Goal: Task Accomplishment & Management: Complete application form

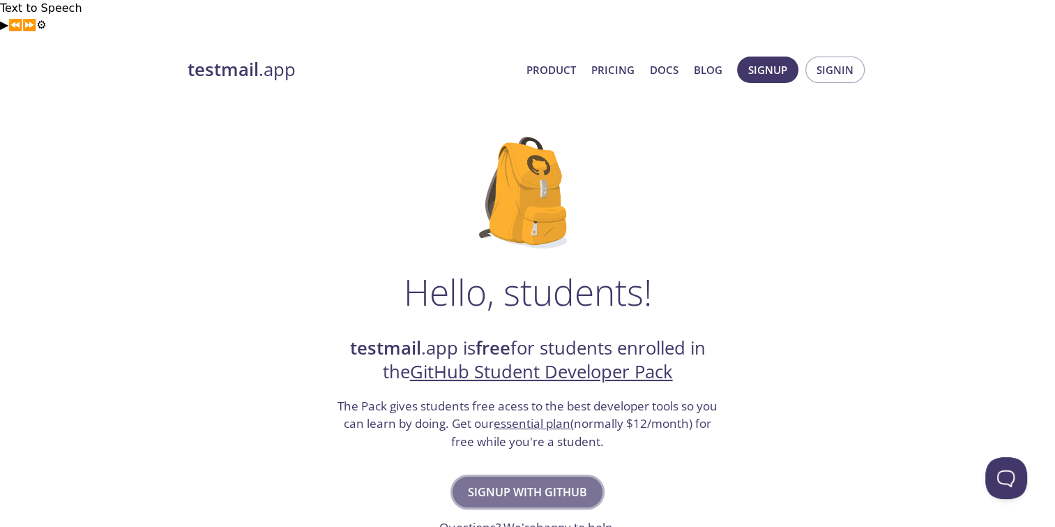
click at [557, 482] on span "Signup with GitHub" at bounding box center [527, 492] width 119 height 20
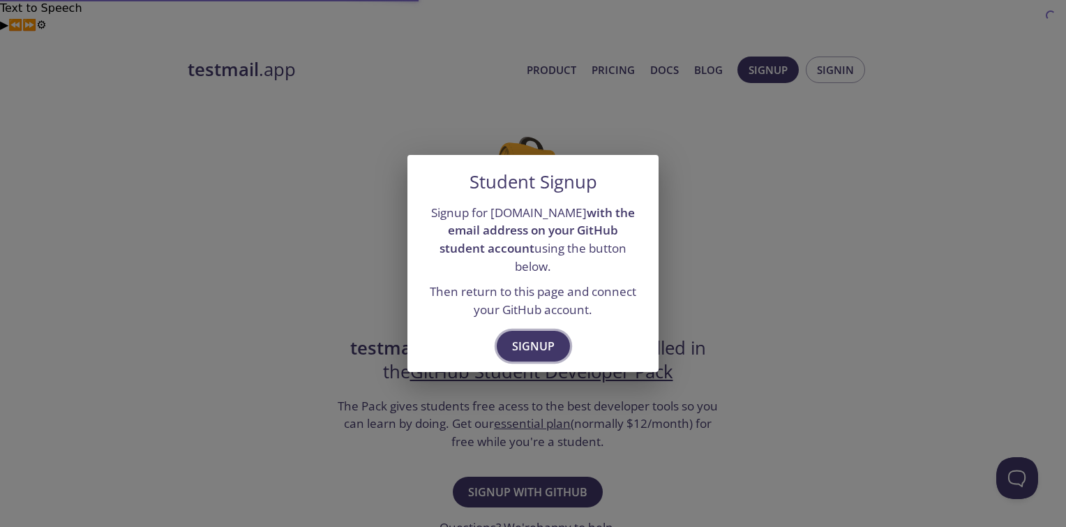
click at [542, 344] on span "Signup" at bounding box center [533, 346] width 43 height 20
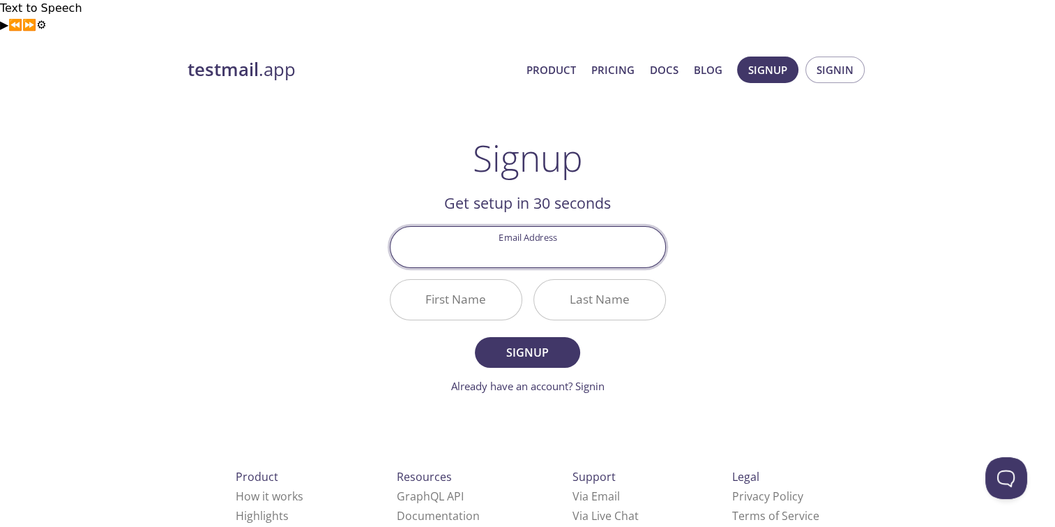
click at [560, 227] on input "Email Address" at bounding box center [528, 247] width 275 height 40
type input "frankmathewsajan@gmail.com"
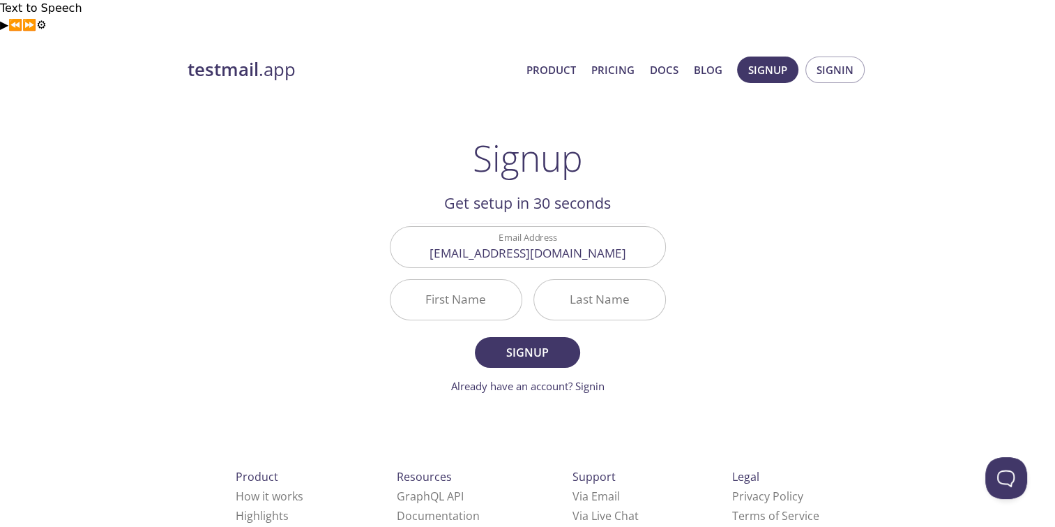
click at [529, 273] on div "Last Name" at bounding box center [600, 299] width 144 height 52
click at [465, 280] on input "First Name" at bounding box center [456, 300] width 131 height 40
type input "Frank"
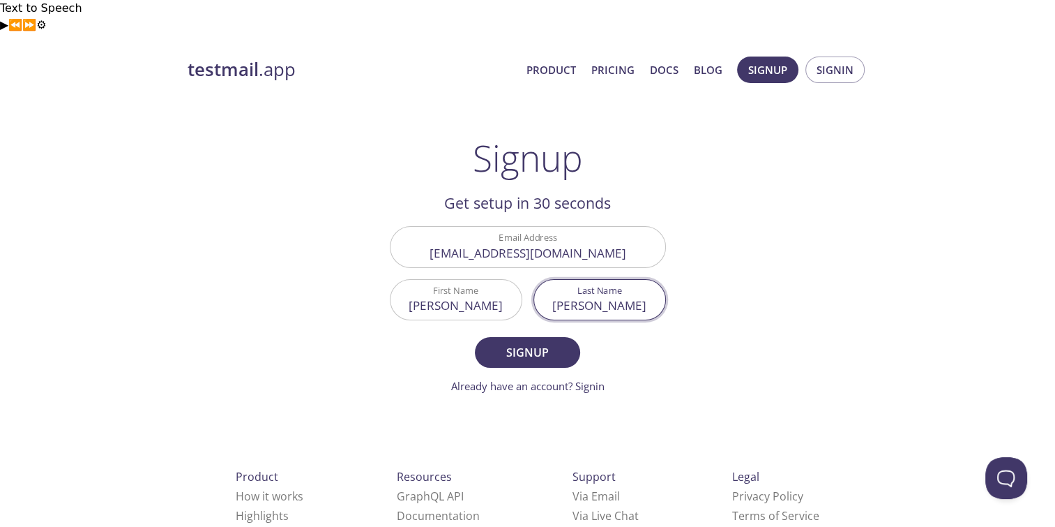
type input "Mathew"
click at [475, 337] on button "Signup" at bounding box center [527, 352] width 105 height 31
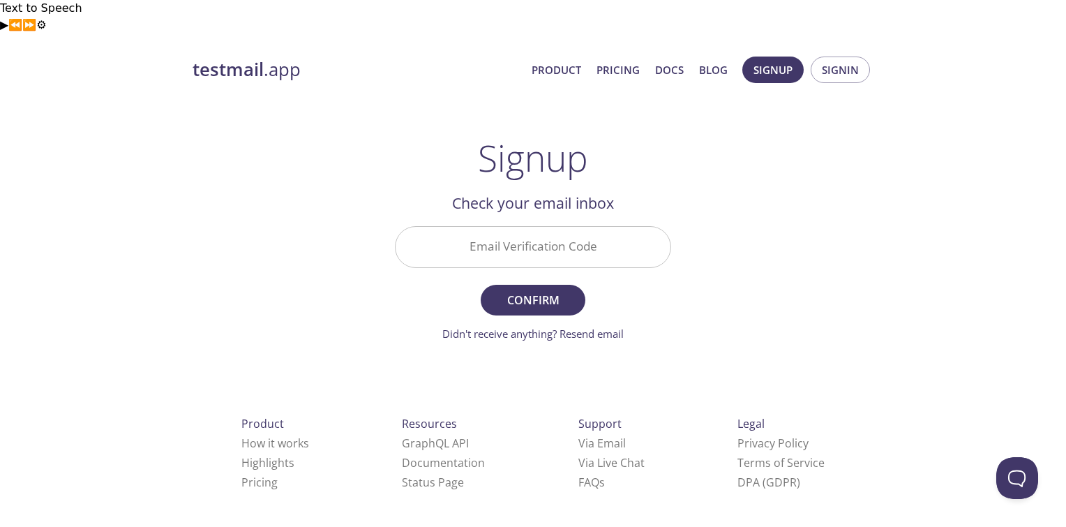
click at [499, 227] on input "Email Verification Code" at bounding box center [533, 247] width 275 height 40
paste input "CV8CA3E"
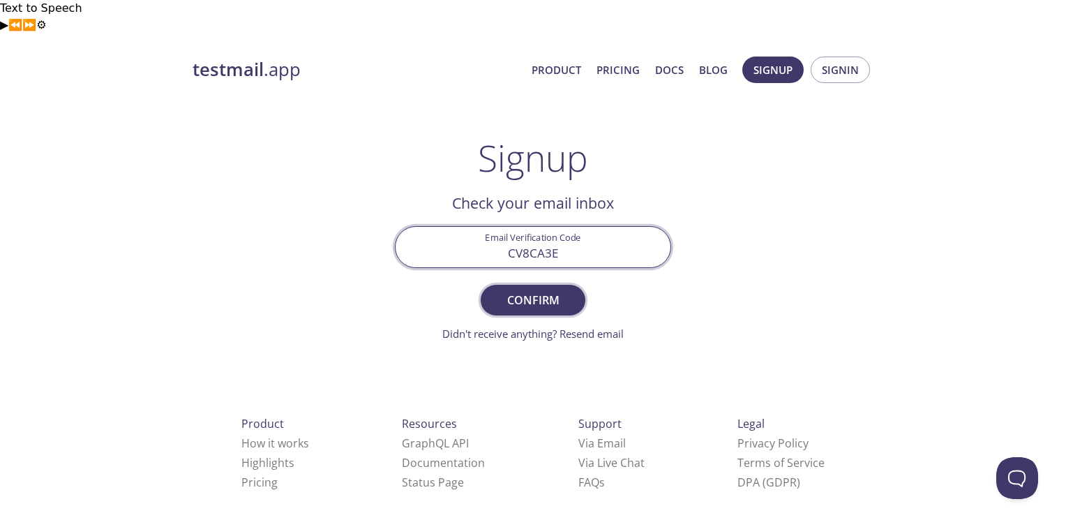
type input "CV8CA3E"
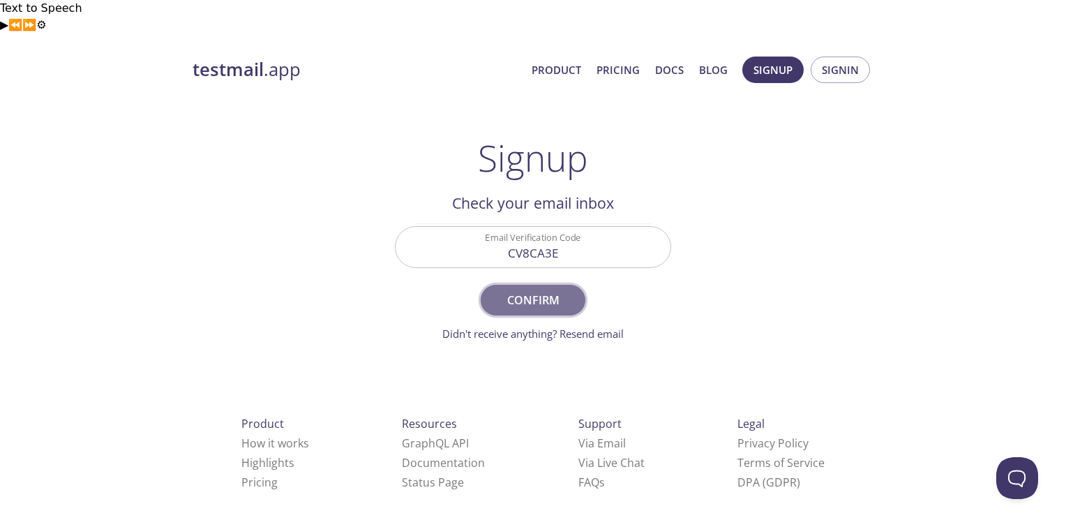
click at [552, 290] on span "Confirm" at bounding box center [533, 300] width 74 height 20
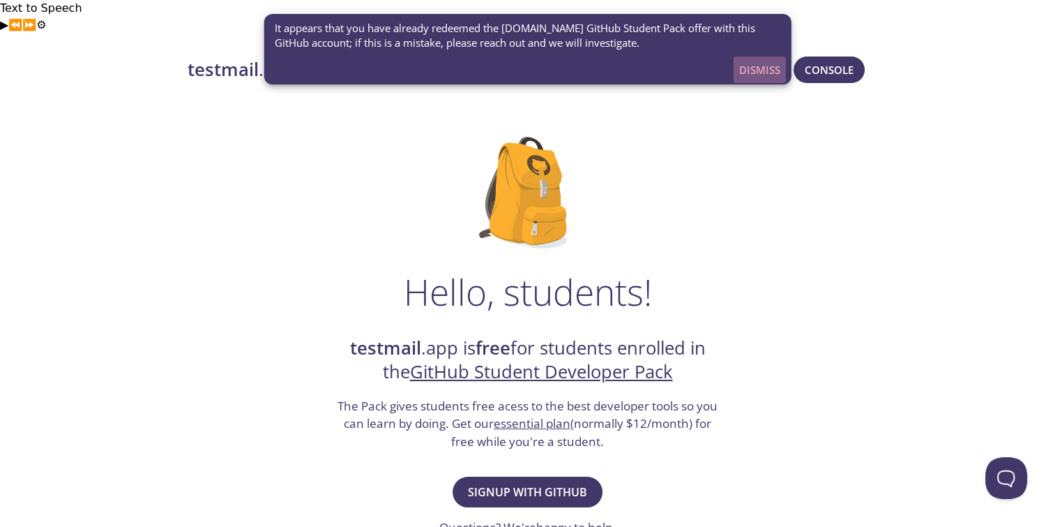
click at [755, 72] on span "Dismiss" at bounding box center [759, 70] width 41 height 18
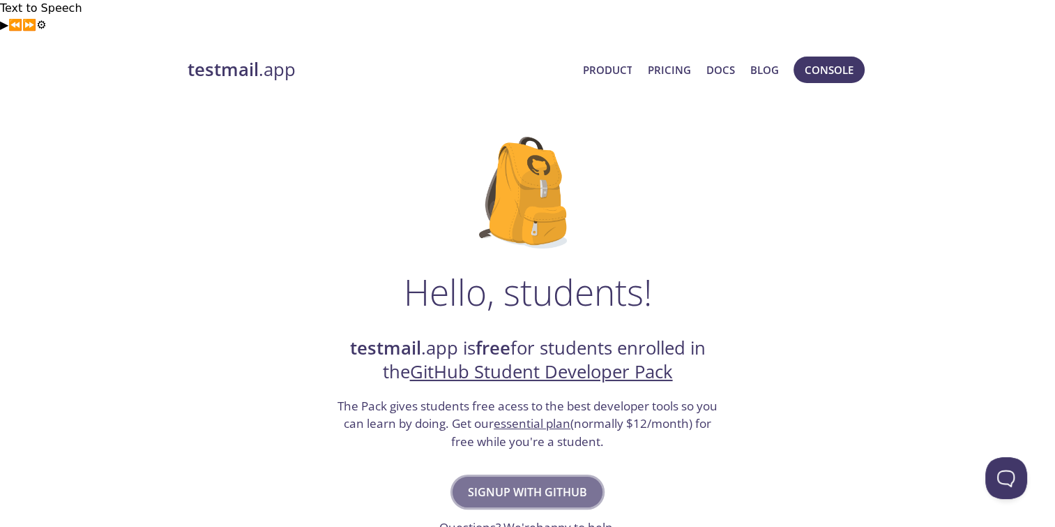
click at [552, 482] on span "Signup with GitHub" at bounding box center [527, 492] width 119 height 20
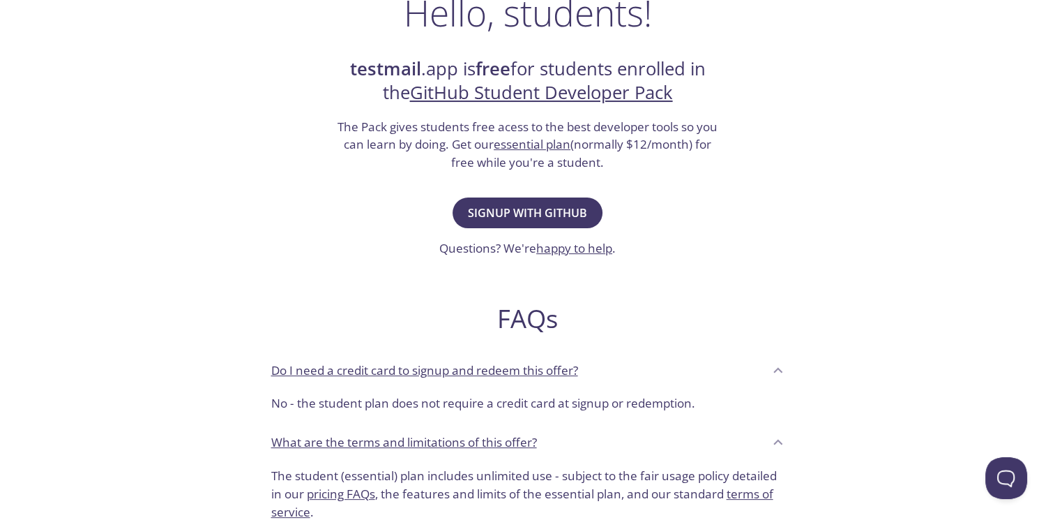
scroll to position [488, 0]
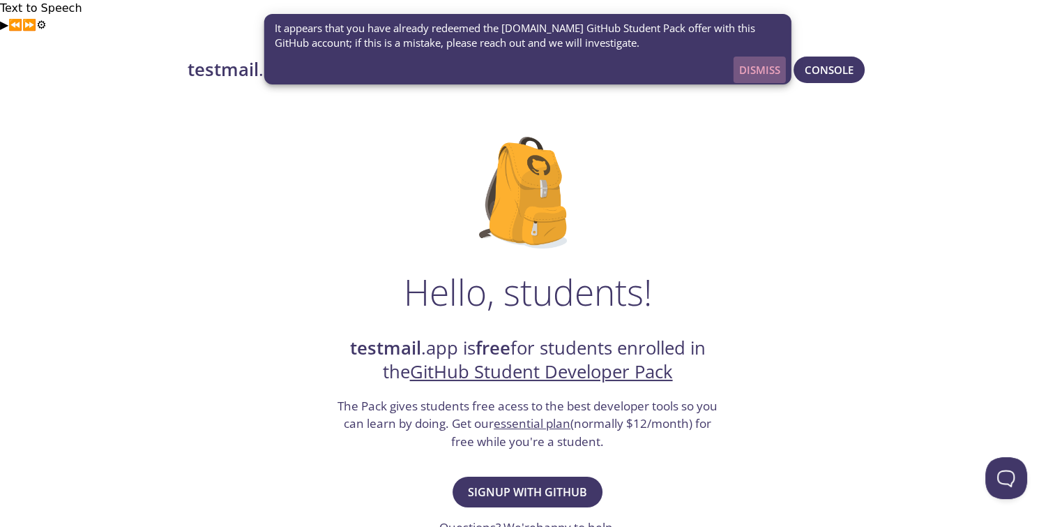
click at [758, 73] on span "Dismiss" at bounding box center [759, 70] width 41 height 18
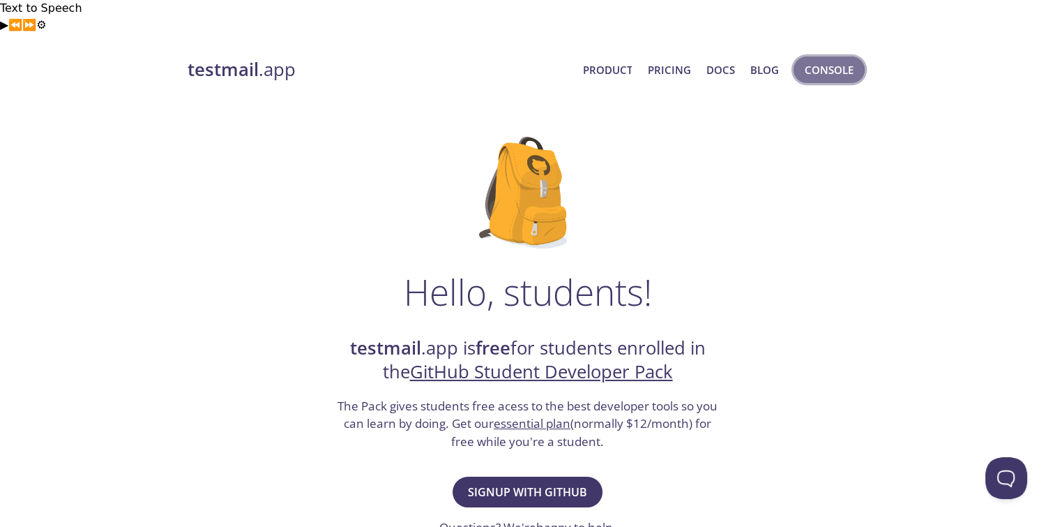
click at [812, 61] on span "Console" at bounding box center [829, 70] width 49 height 18
